Goal: Task Accomplishment & Management: Complete application form

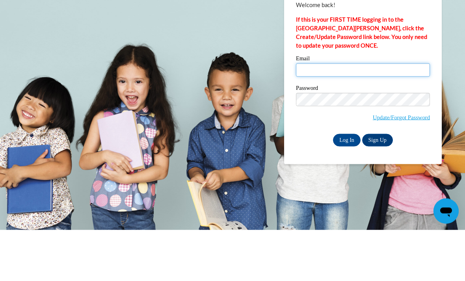
type input "sjrivera@valdosta.edu"
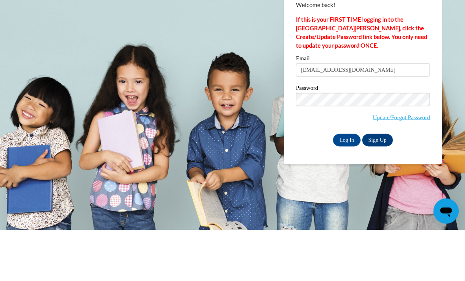
click at [347, 185] on input "Log In" at bounding box center [347, 191] width 28 height 13
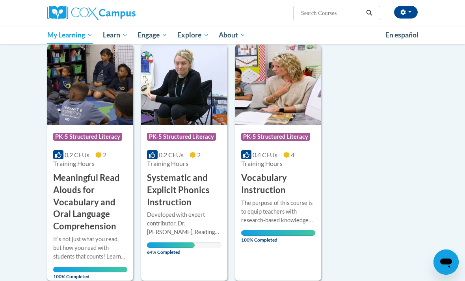
scroll to position [102, 0]
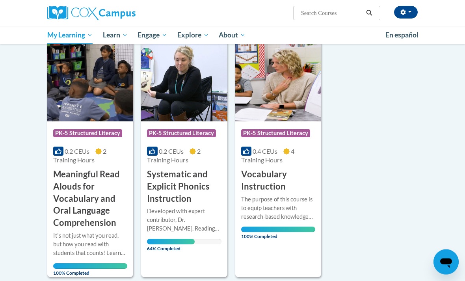
click at [200, 184] on h3 "Systematic and Explicit Phonics Instruction" at bounding box center [184, 187] width 74 height 36
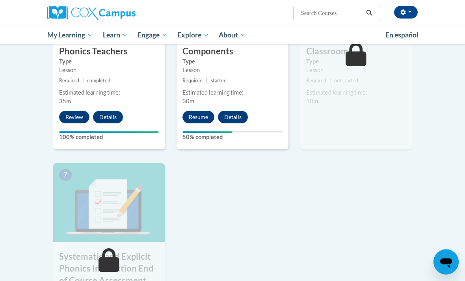
scroll to position [486, 0]
click at [195, 117] on button "Resume" at bounding box center [199, 117] width 32 height 13
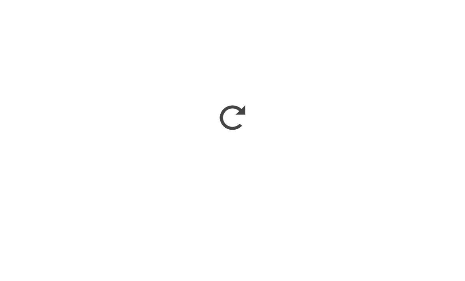
scroll to position [517, 0]
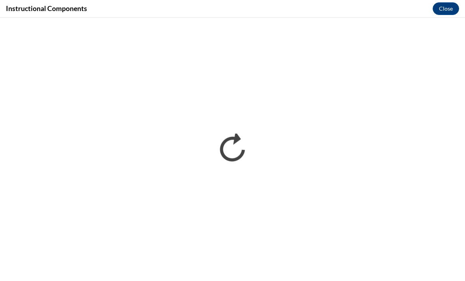
click at [80, 6] on h4 "Instructional Components" at bounding box center [46, 9] width 81 height 10
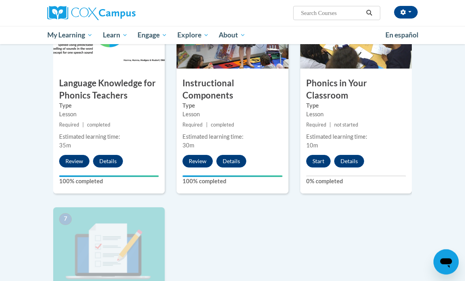
scroll to position [440, 0]
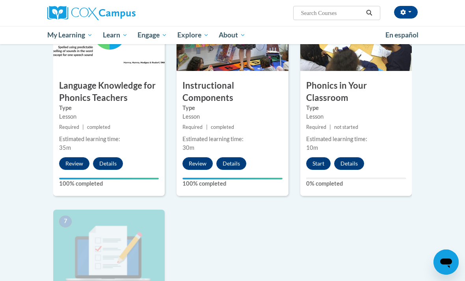
click at [316, 158] on button "Start" at bounding box center [318, 163] width 24 height 13
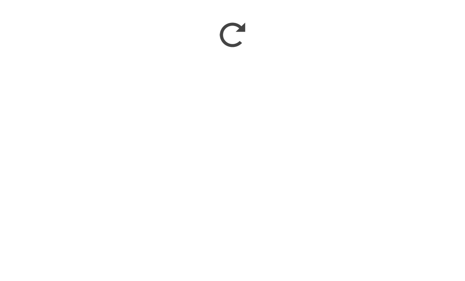
scroll to position [716, 0]
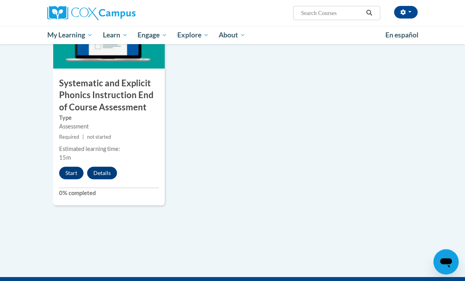
scroll to position [653, 0]
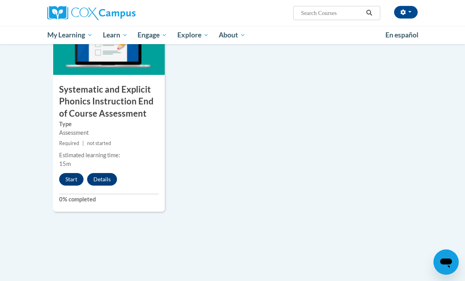
click at [69, 177] on button "Start" at bounding box center [71, 179] width 24 height 13
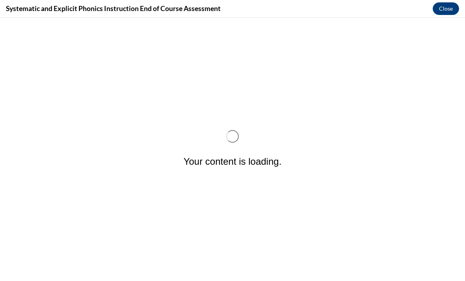
scroll to position [0, 0]
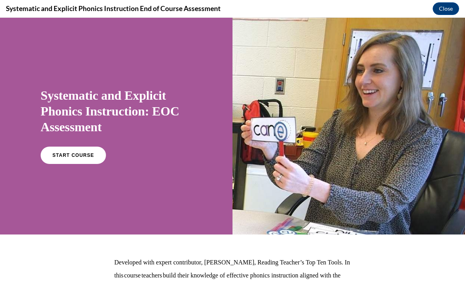
click at [60, 150] on link "START COURSE" at bounding box center [73, 155] width 65 height 17
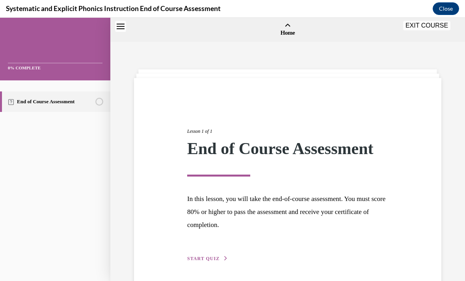
scroll to position [24, 0]
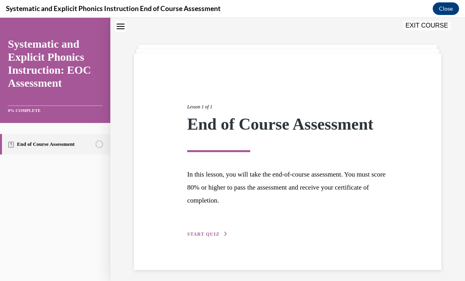
click at [217, 228] on div "Lesson 1 of 1 End of Course Assessment In this lesson, you will take the end-of…" at bounding box center [287, 161] width 213 height 153
click at [210, 234] on span "START QUIZ" at bounding box center [203, 234] width 32 height 6
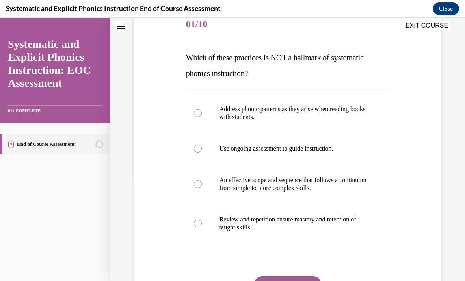
scroll to position [101, 0]
click at [302, 111] on p "Address phonic patterns as they arise when reading books with students." at bounding box center [295, 113] width 151 height 16
click at [293, 281] on button "SUBMIT" at bounding box center [287, 284] width 67 height 16
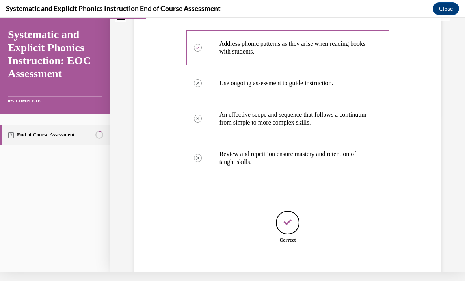
scroll to position [166, 0]
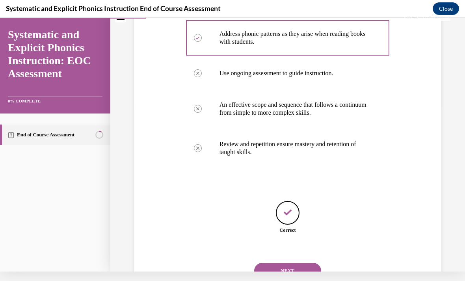
click at [300, 268] on button "NEXT" at bounding box center [287, 271] width 67 height 16
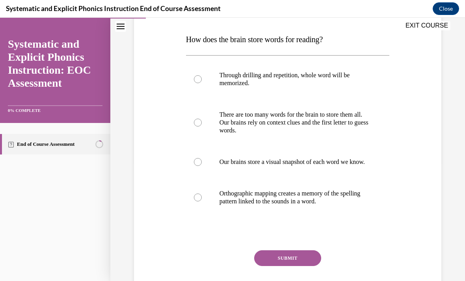
scroll to position [118, 0]
click at [328, 203] on p "Orthographic mapping creates a memory of the spelling pattern linked to the sou…" at bounding box center [295, 198] width 151 height 16
click at [281, 264] on button "SUBMIT" at bounding box center [287, 259] width 67 height 16
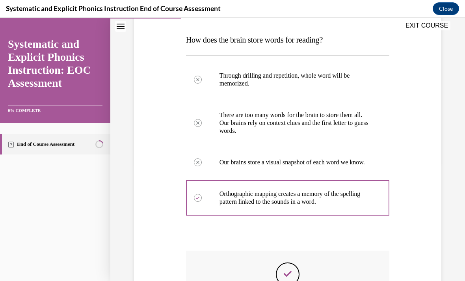
scroll to position [9, 0]
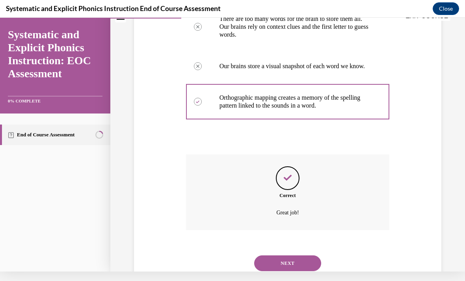
click at [287, 259] on button "NEXT" at bounding box center [287, 263] width 67 height 16
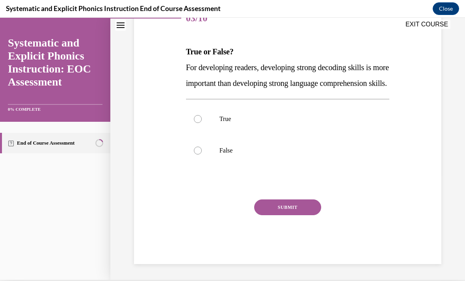
scroll to position [86, 0]
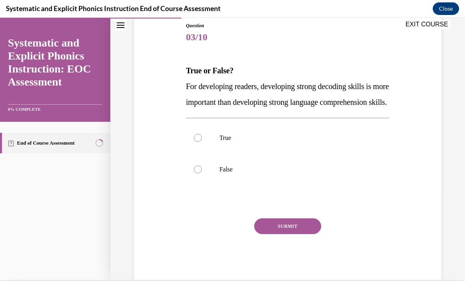
click at [242, 181] on div at bounding box center [288, 170] width 204 height 32
click at [289, 233] on div "Question 03/10 True or False? For developing readers, developing strong decodin…" at bounding box center [288, 152] width 204 height 261
click at [286, 234] on button "SUBMIT" at bounding box center [287, 226] width 67 height 16
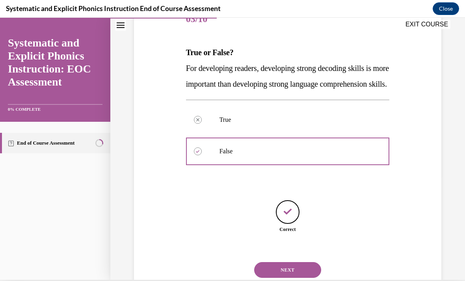
scroll to position [111, 0]
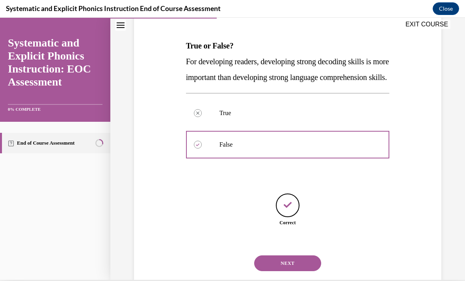
click at [275, 271] on button "NEXT" at bounding box center [287, 263] width 67 height 16
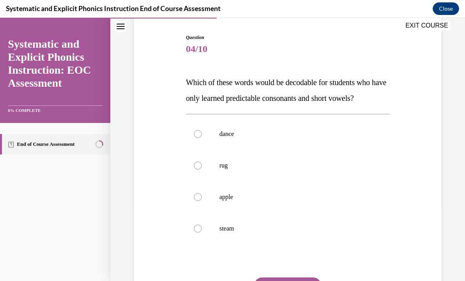
scroll to position [75, 0]
click at [194, 234] on div at bounding box center [288, 229] width 204 height 32
click at [309, 281] on button "SUBMIT" at bounding box center [287, 286] width 67 height 16
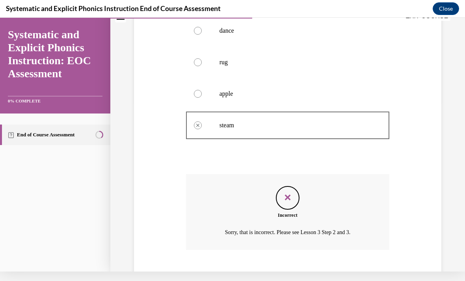
scroll to position [181, 0]
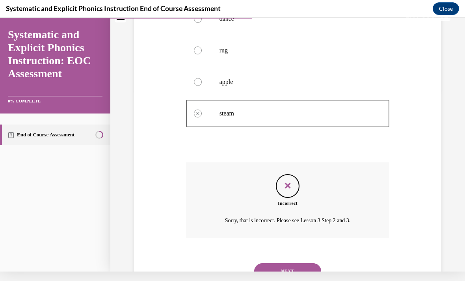
click at [313, 263] on button "NEXT" at bounding box center [287, 271] width 67 height 16
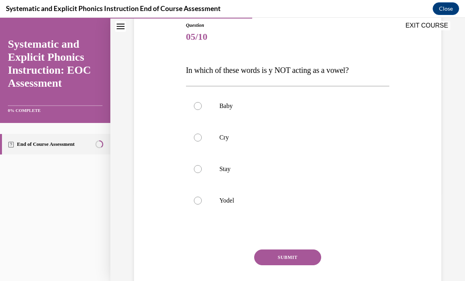
click at [198, 205] on div at bounding box center [288, 201] width 204 height 32
click at [311, 259] on button "SUBMIT" at bounding box center [287, 258] width 67 height 16
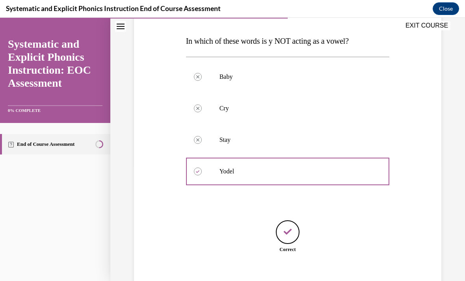
scroll to position [127, 0]
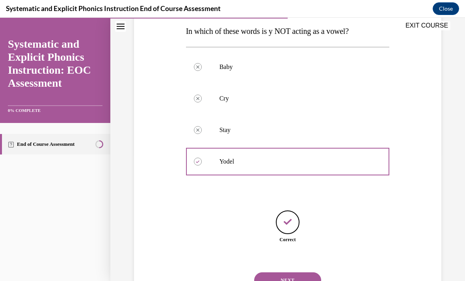
click at [308, 272] on button "NEXT" at bounding box center [287, 280] width 67 height 16
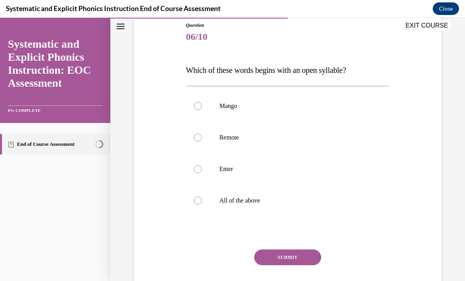
scroll to position [88, 0]
click at [255, 196] on div at bounding box center [288, 201] width 204 height 32
click at [279, 261] on button "SUBMIT" at bounding box center [287, 258] width 67 height 16
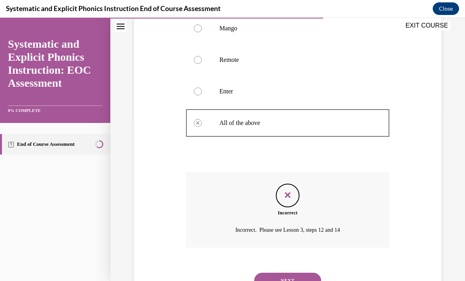
click at [269, 275] on button "NEXT" at bounding box center [287, 281] width 67 height 16
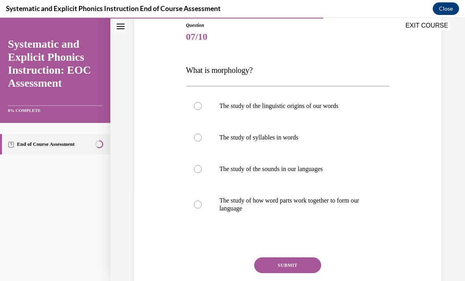
click at [314, 207] on p "The study of how word parts work together to form our language" at bounding box center [295, 205] width 151 height 16
click at [283, 261] on button "SUBMIT" at bounding box center [287, 265] width 67 height 16
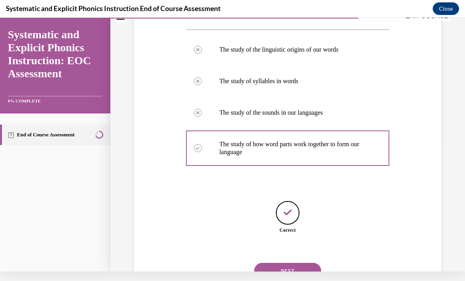
click at [285, 269] on button "NEXT" at bounding box center [287, 271] width 67 height 16
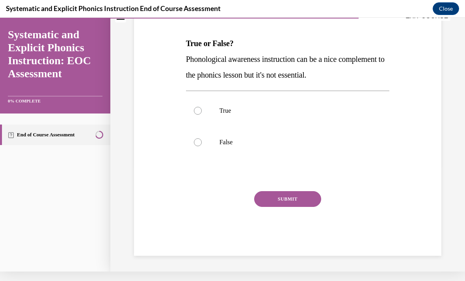
scroll to position [71, 0]
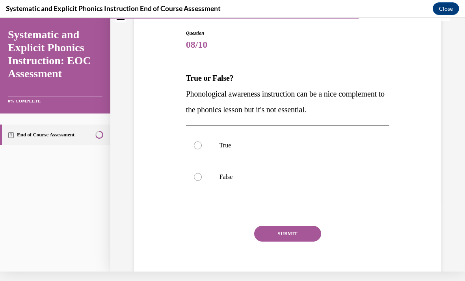
click at [224, 173] on div at bounding box center [288, 177] width 204 height 32
click at [288, 230] on button "SUBMIT" at bounding box center [287, 234] width 67 height 16
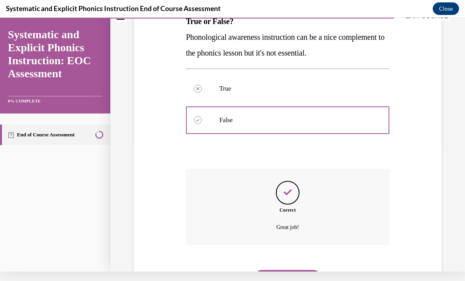
scroll to position [134, 0]
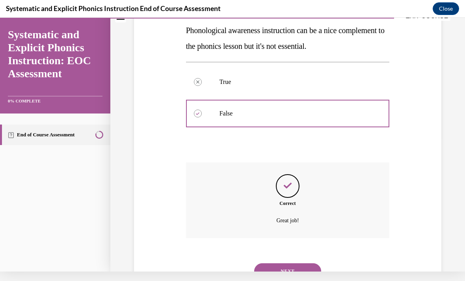
click at [280, 263] on button "NEXT" at bounding box center [287, 271] width 67 height 16
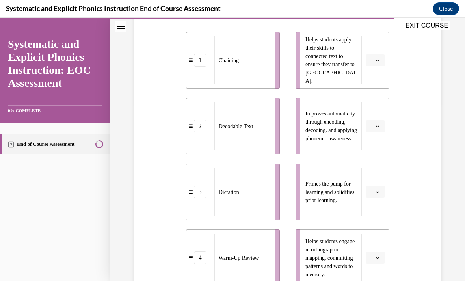
scroll to position [177, 0]
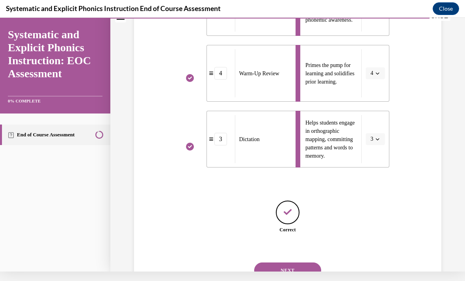
scroll to position [286, 0]
click at [304, 263] on button "NEXT" at bounding box center [287, 271] width 67 height 16
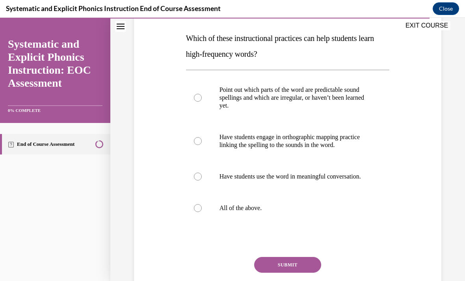
scroll to position [119, 0]
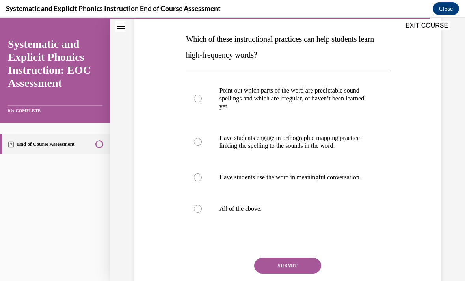
click at [347, 144] on p "Have students engage in orthographic mapping practice linking the spelling to t…" at bounding box center [295, 142] width 151 height 16
click at [320, 213] on p "All of the above." at bounding box center [295, 209] width 151 height 8
click at [298, 271] on button "SUBMIT" at bounding box center [287, 266] width 67 height 16
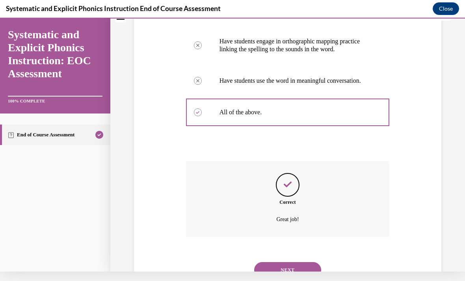
scroll to position [213, 0]
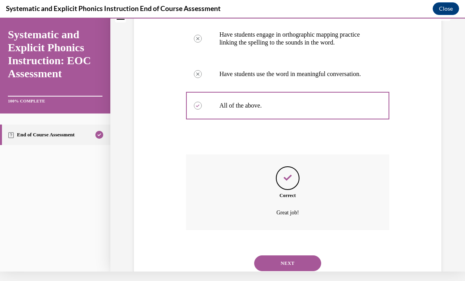
click at [299, 268] on button "NEXT" at bounding box center [287, 263] width 67 height 16
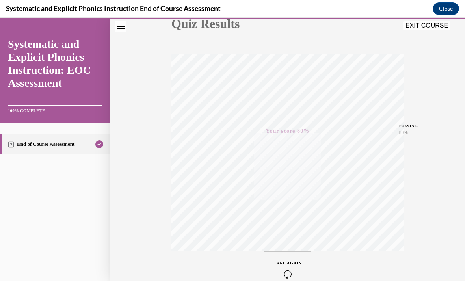
scroll to position [116, 0]
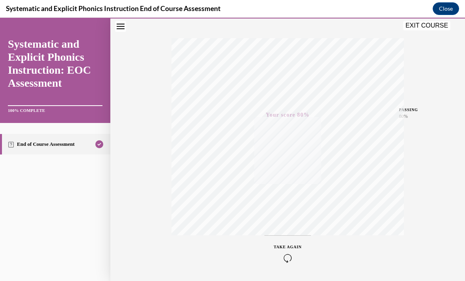
click at [415, 26] on button "EXIT COURSE" at bounding box center [426, 25] width 47 height 9
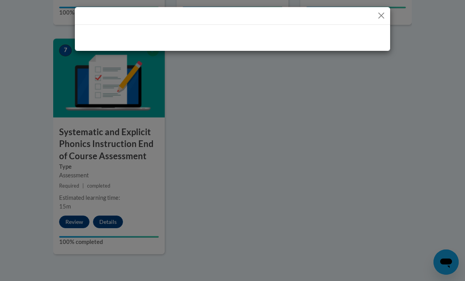
scroll to position [608, 0]
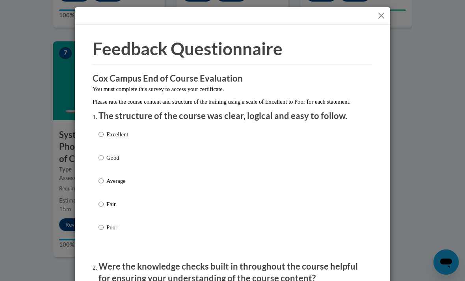
click at [106, 131] on p "Excellent" at bounding box center [117, 134] width 22 height 9
click at [104, 131] on input "Excellent" at bounding box center [101, 134] width 5 height 9
radio input "true"
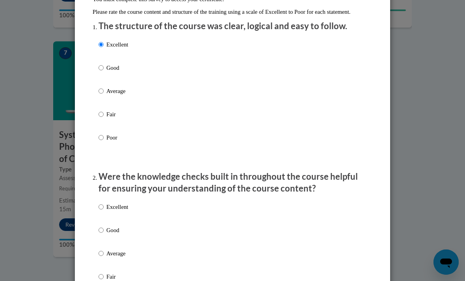
scroll to position [174, 0]
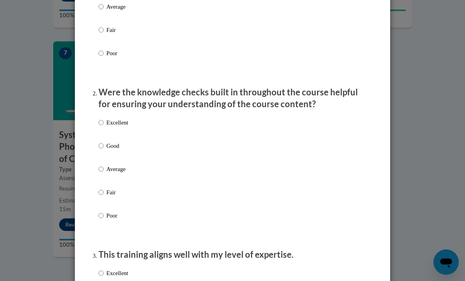
click at [105, 118] on label "Excellent" at bounding box center [114, 128] width 30 height 21
click at [104, 118] on input "Excellent" at bounding box center [101, 122] width 5 height 9
radio input "true"
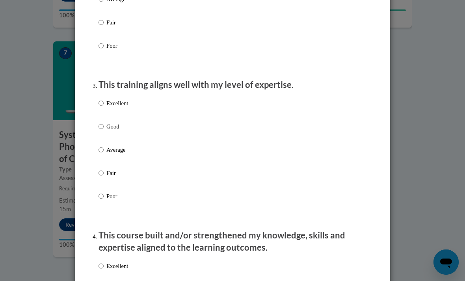
scroll to position [364, 0]
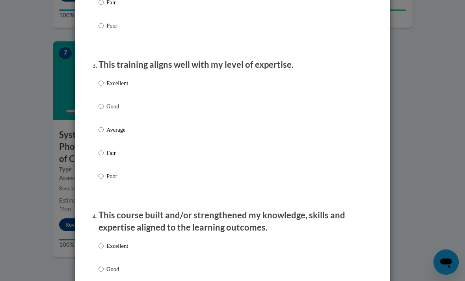
click at [118, 85] on p "Excellent" at bounding box center [117, 83] width 22 height 9
click at [104, 85] on input "Excellent" at bounding box center [101, 83] width 5 height 9
radio input "true"
click at [114, 248] on label "Excellent" at bounding box center [114, 252] width 30 height 21
click at [104, 248] on input "Excellent" at bounding box center [101, 246] width 5 height 9
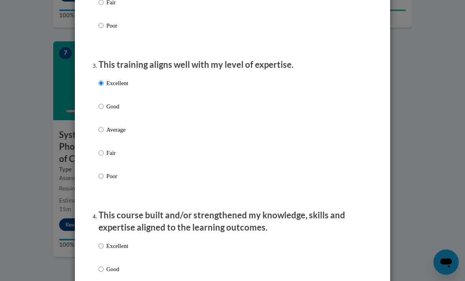
radio input "true"
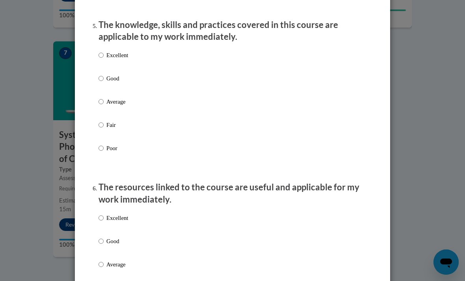
scroll to position [718, 0]
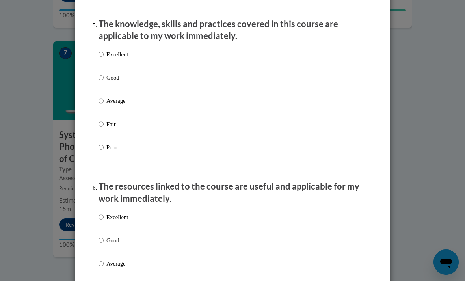
click at [127, 51] on p "Excellent" at bounding box center [117, 54] width 22 height 9
click at [104, 51] on input "Excellent" at bounding box center [101, 54] width 5 height 9
radio input "true"
click at [126, 218] on label "Excellent" at bounding box center [114, 223] width 30 height 21
click at [104, 218] on input "Excellent" at bounding box center [101, 217] width 5 height 9
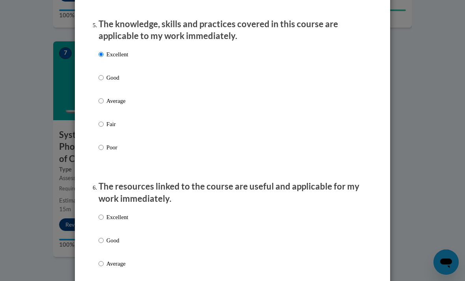
radio input "true"
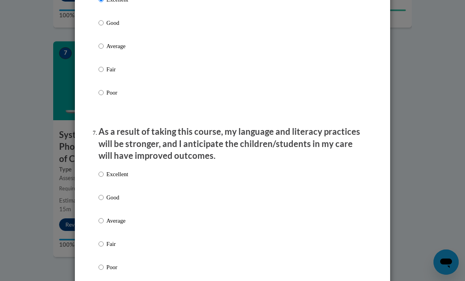
click at [132, 166] on div "Excellent Good Average Fair Poor" at bounding box center [233, 230] width 268 height 129
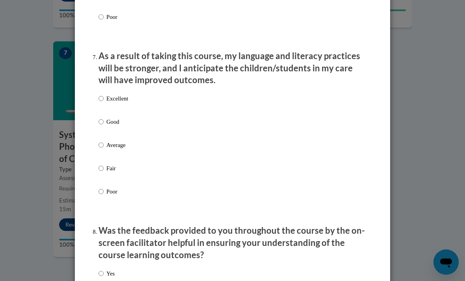
scroll to position [1031, 0]
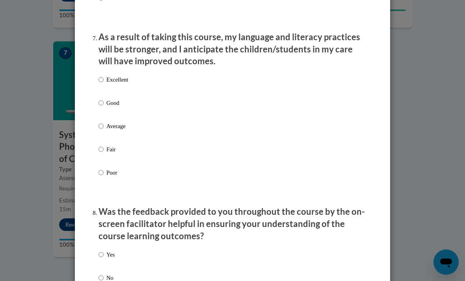
click at [128, 75] on p "Excellent" at bounding box center [117, 79] width 22 height 9
click at [104, 75] on input "Excellent" at bounding box center [101, 79] width 5 height 9
radio input "true"
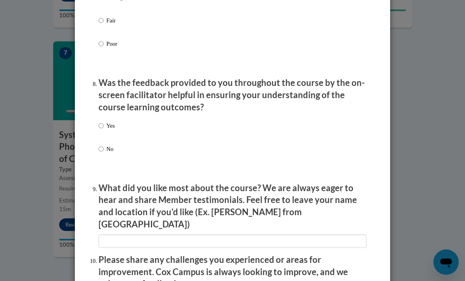
click at [108, 121] on p "Yes" at bounding box center [110, 125] width 8 height 9
click at [104, 121] on input "Yes" at bounding box center [101, 125] width 5 height 9
radio input "true"
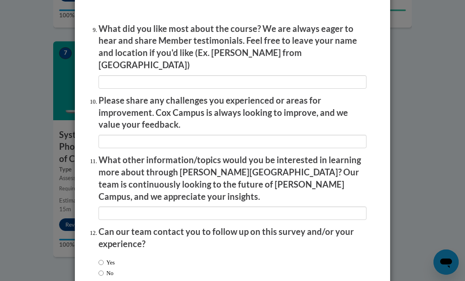
scroll to position [1318, 0]
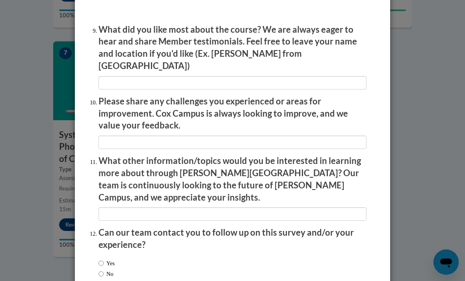
click at [100, 259] on input "Yes" at bounding box center [101, 263] width 5 height 9
radio input "true"
click at [100, 270] on input "No" at bounding box center [101, 274] width 5 height 9
radio input "true"
